Goal: Task Accomplishment & Management: Complete application form

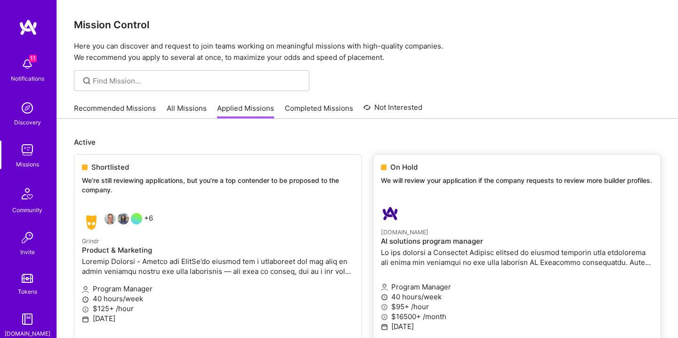
click at [432, 234] on p "[DOMAIN_NAME]" at bounding box center [517, 232] width 272 height 10
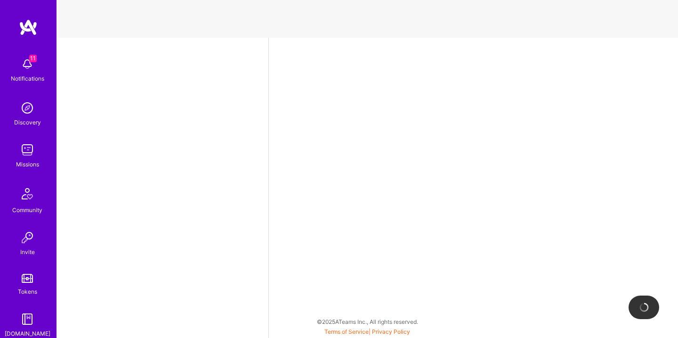
select select "US"
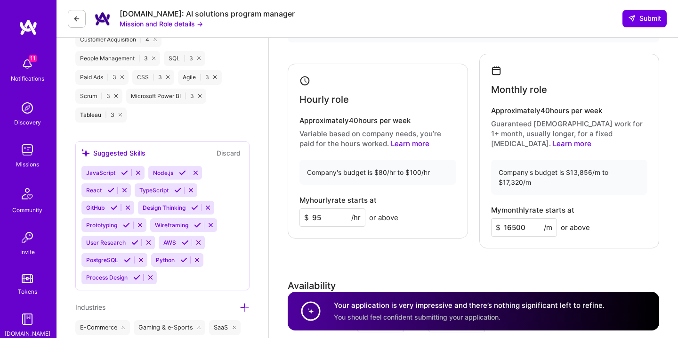
scroll to position [913, 0]
drag, startPoint x: 537, startPoint y: 172, endPoint x: 493, endPoint y: 172, distance: 43.8
click at [493, 172] on div "Company's budget is $13,856/m to $17,320/m" at bounding box center [569, 177] width 157 height 35
click at [514, 172] on div "Company's budget is $13,856/m to $17,320/m" at bounding box center [569, 177] width 157 height 35
drag, startPoint x: 499, startPoint y: 172, endPoint x: 521, endPoint y: 172, distance: 22.1
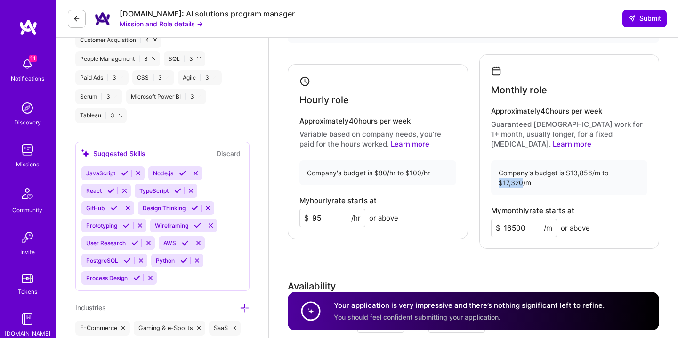
click at [521, 172] on div "Company's budget is $13,856/m to $17,320/m" at bounding box center [569, 177] width 157 height 35
copy div "$17,320"
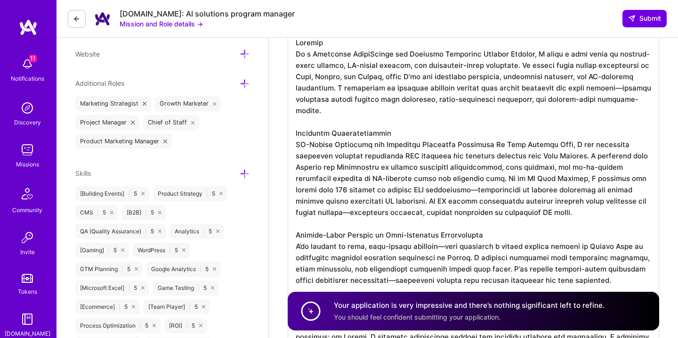
scroll to position [0, 0]
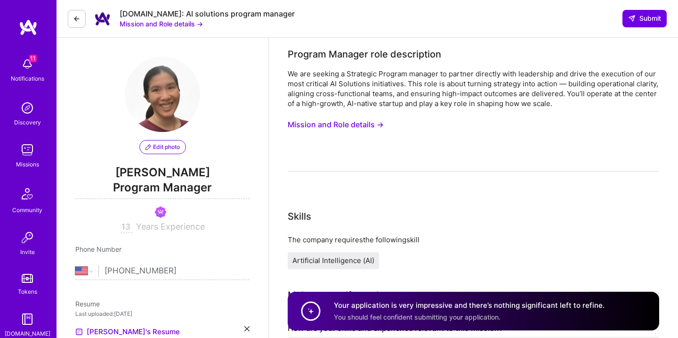
click at [365, 126] on button "Mission and Role details →" at bounding box center [336, 124] width 96 height 17
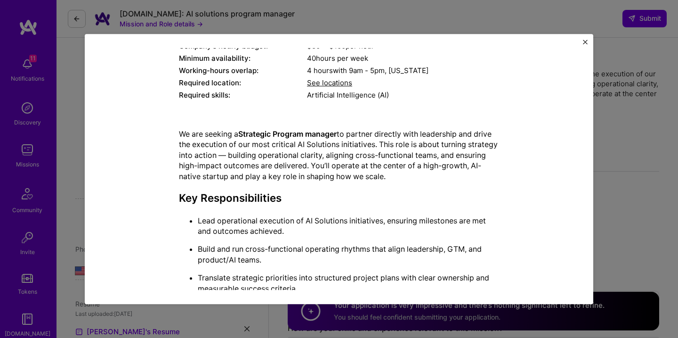
scroll to position [455, 0]
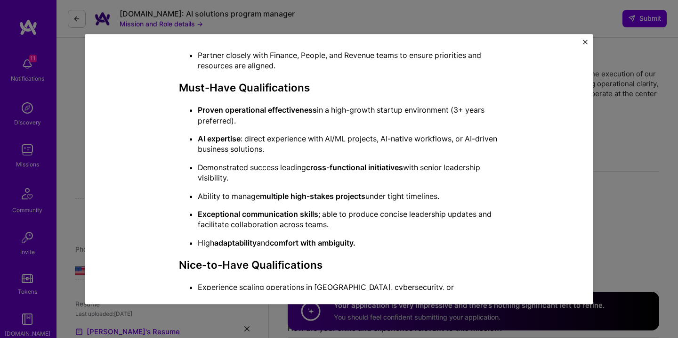
click at [606, 76] on div "Mission Description and Role Details Program Manager role description We are se…" at bounding box center [339, 169] width 678 height 338
